Goal: Task Accomplishment & Management: Complete application form

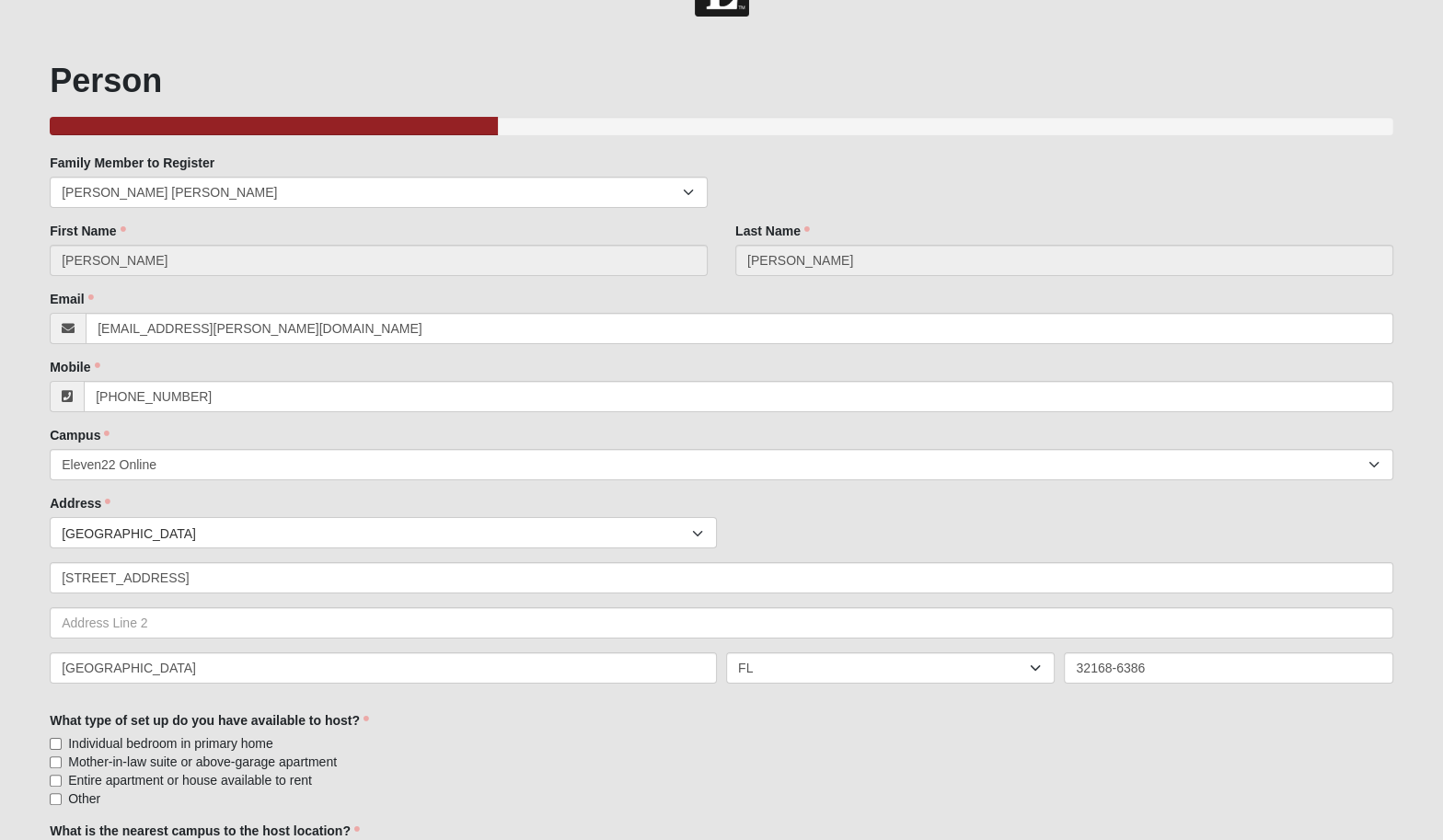
scroll to position [54, 0]
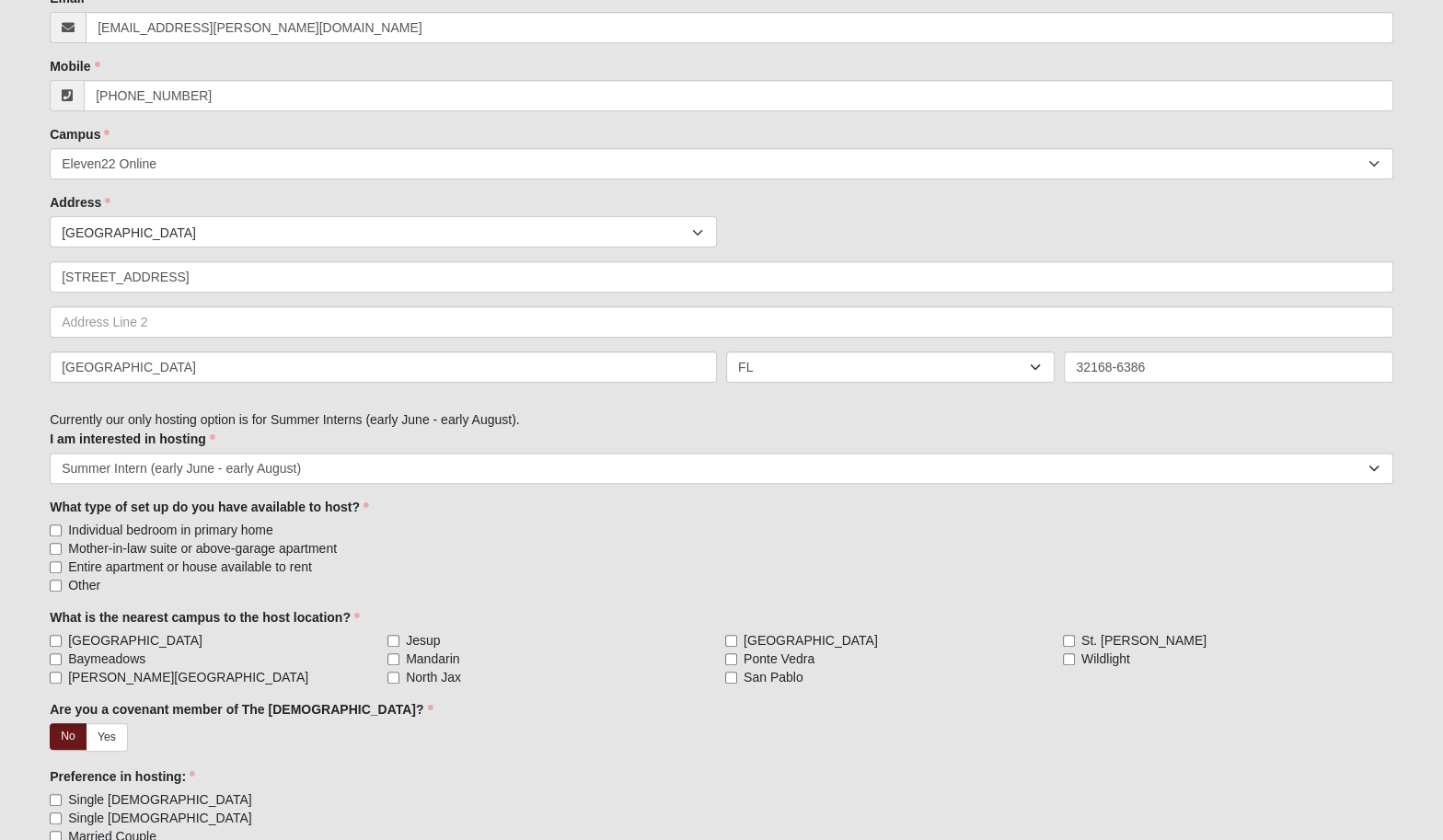
scroll to position [382, 0]
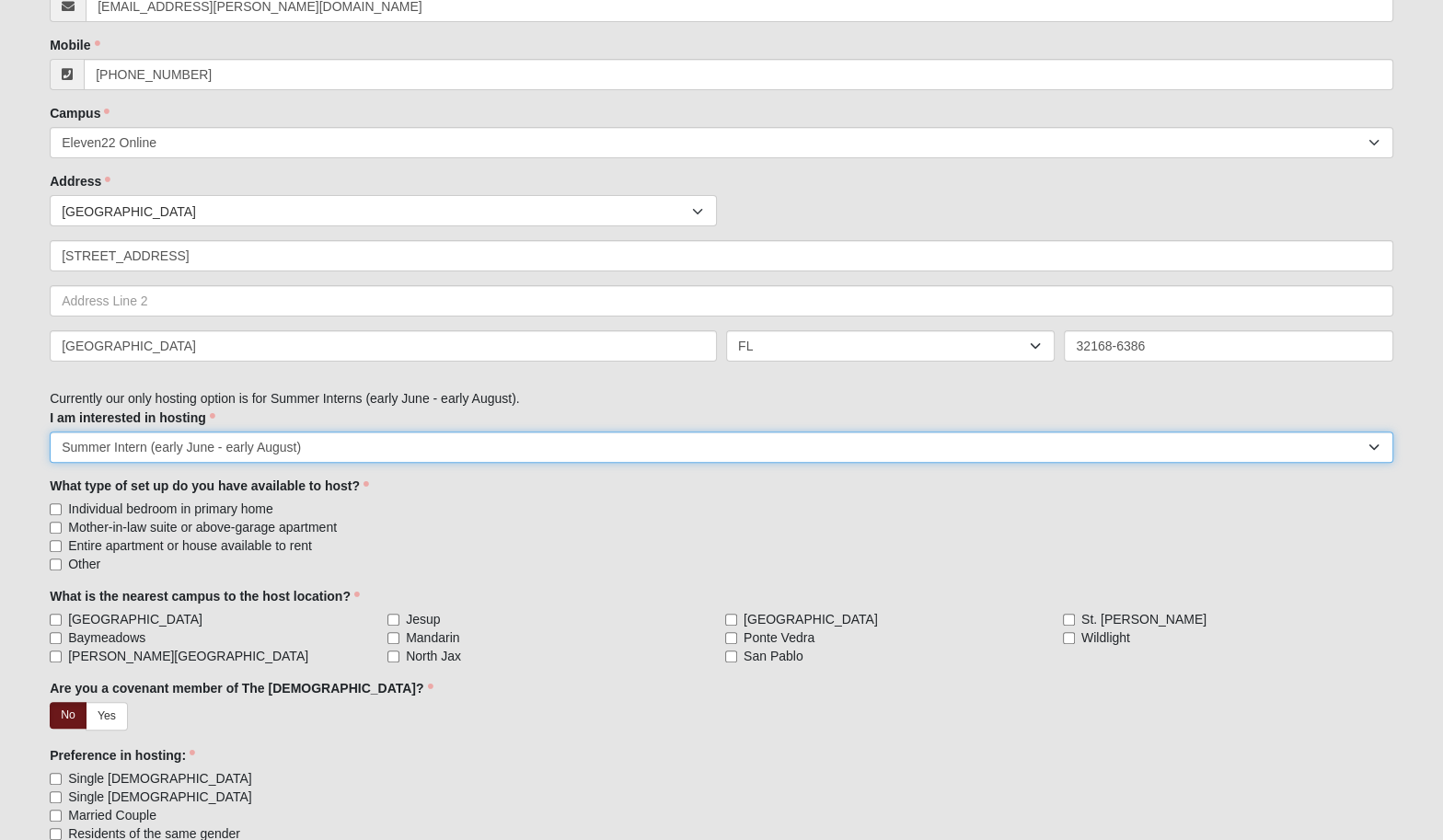
click at [365, 442] on select "Summer Intern (early June - early August)" at bounding box center [721, 447] width 1343 height 31
click at [49, 432] on select "Summer Intern (early June - early August)" at bounding box center [721, 447] width 1343 height 31
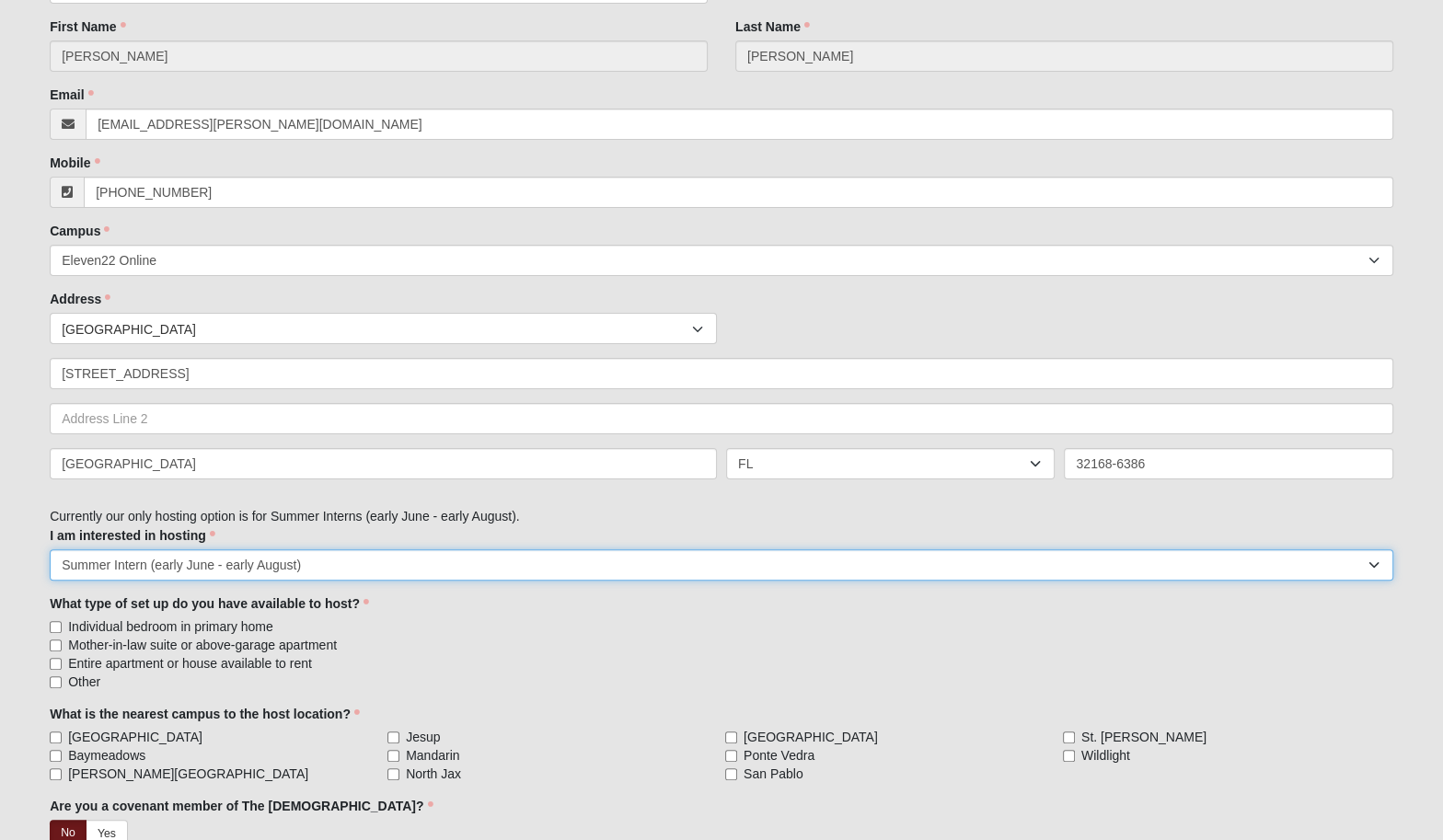
scroll to position [222, 0]
